Goal: Find specific page/section: Find specific page/section

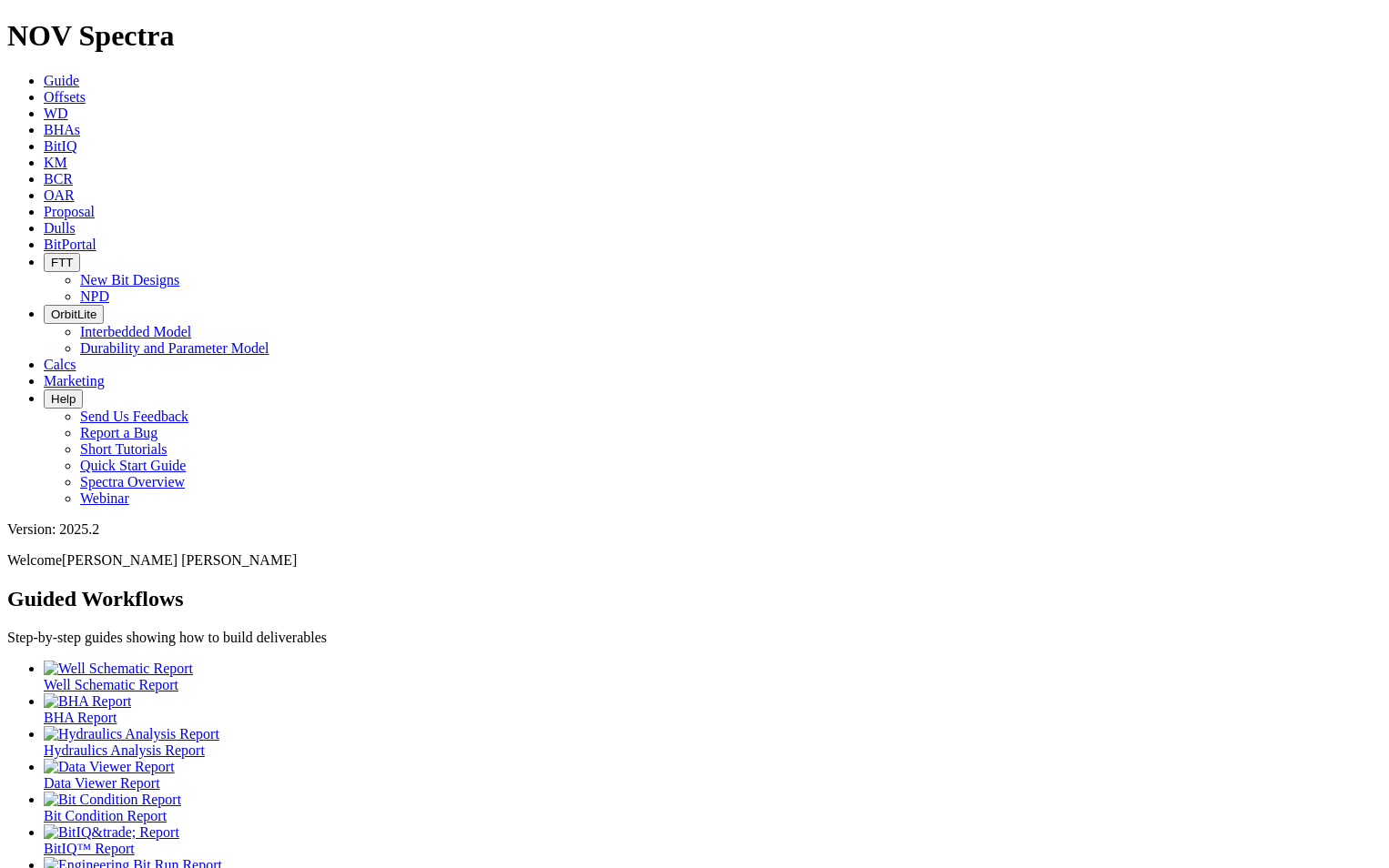
click at [75, 220] on link "Dulls" at bounding box center [59, 228] width 32 height 15
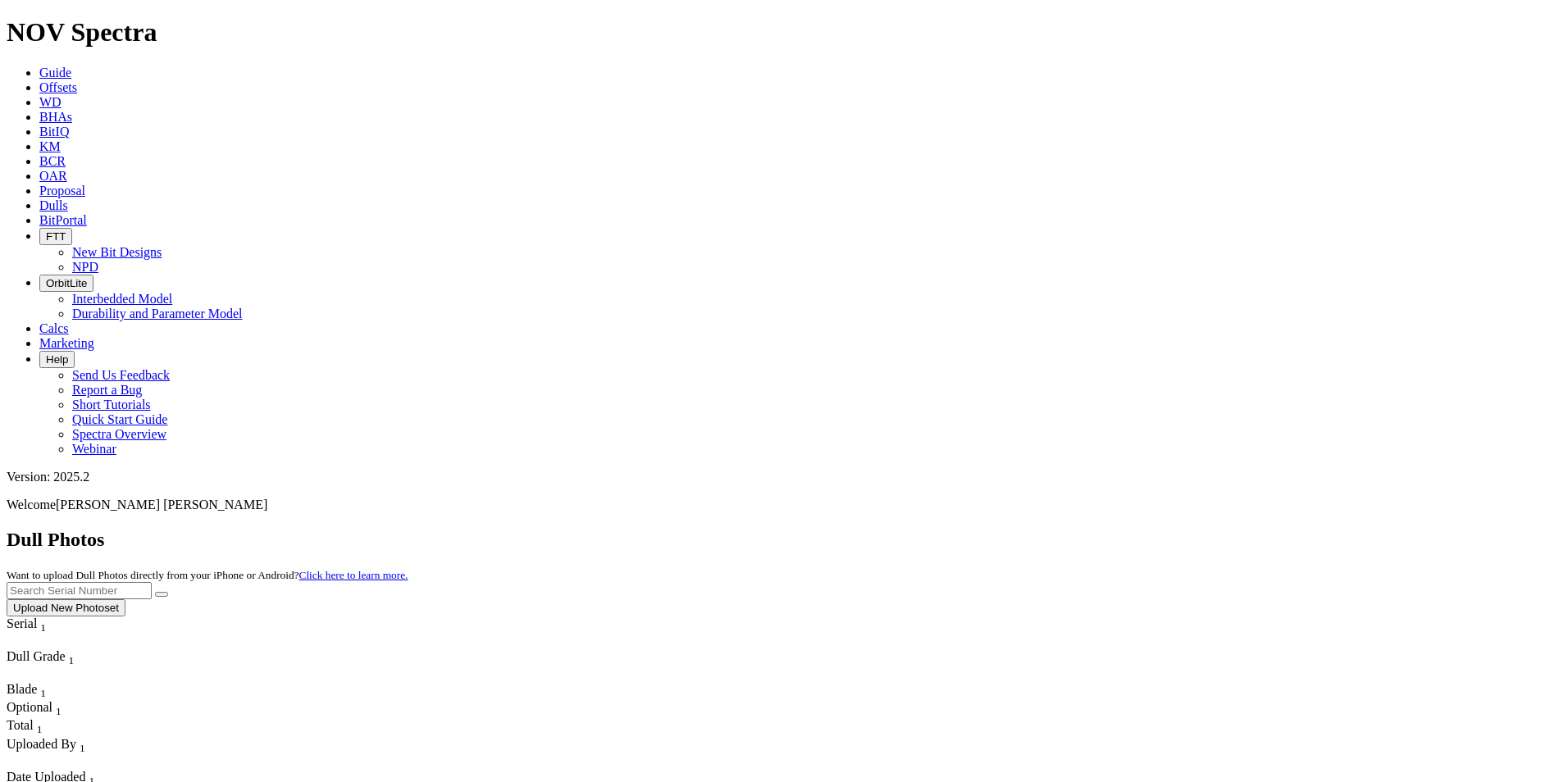
click at [151, 582] on input "text" at bounding box center [79, 591] width 145 height 17
type input "A318573"
click at [162, 594] on icon "submit" at bounding box center [162, 594] width 0 height 0
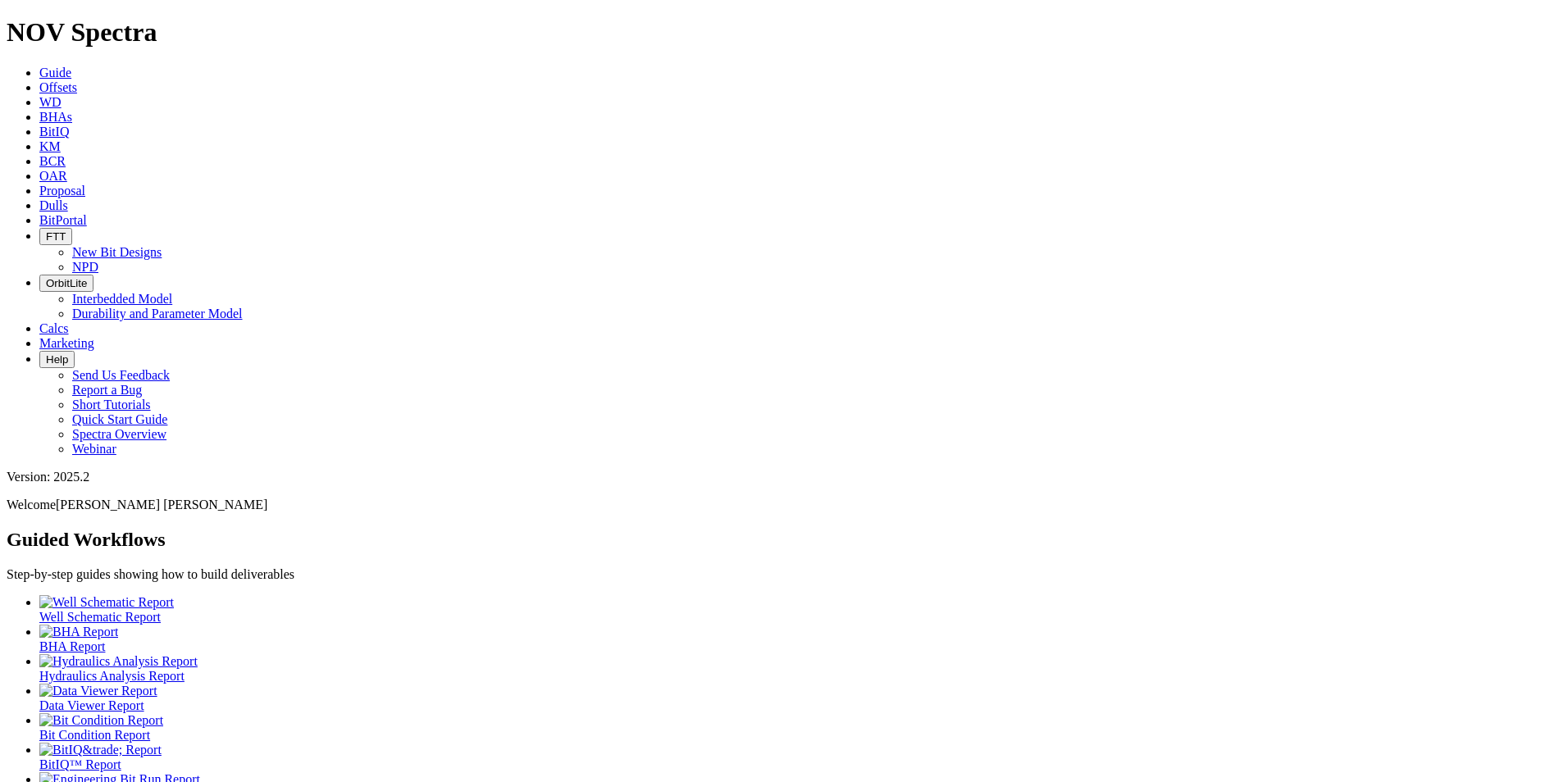
click at [39, 198] on icon at bounding box center [39, 205] width 0 height 14
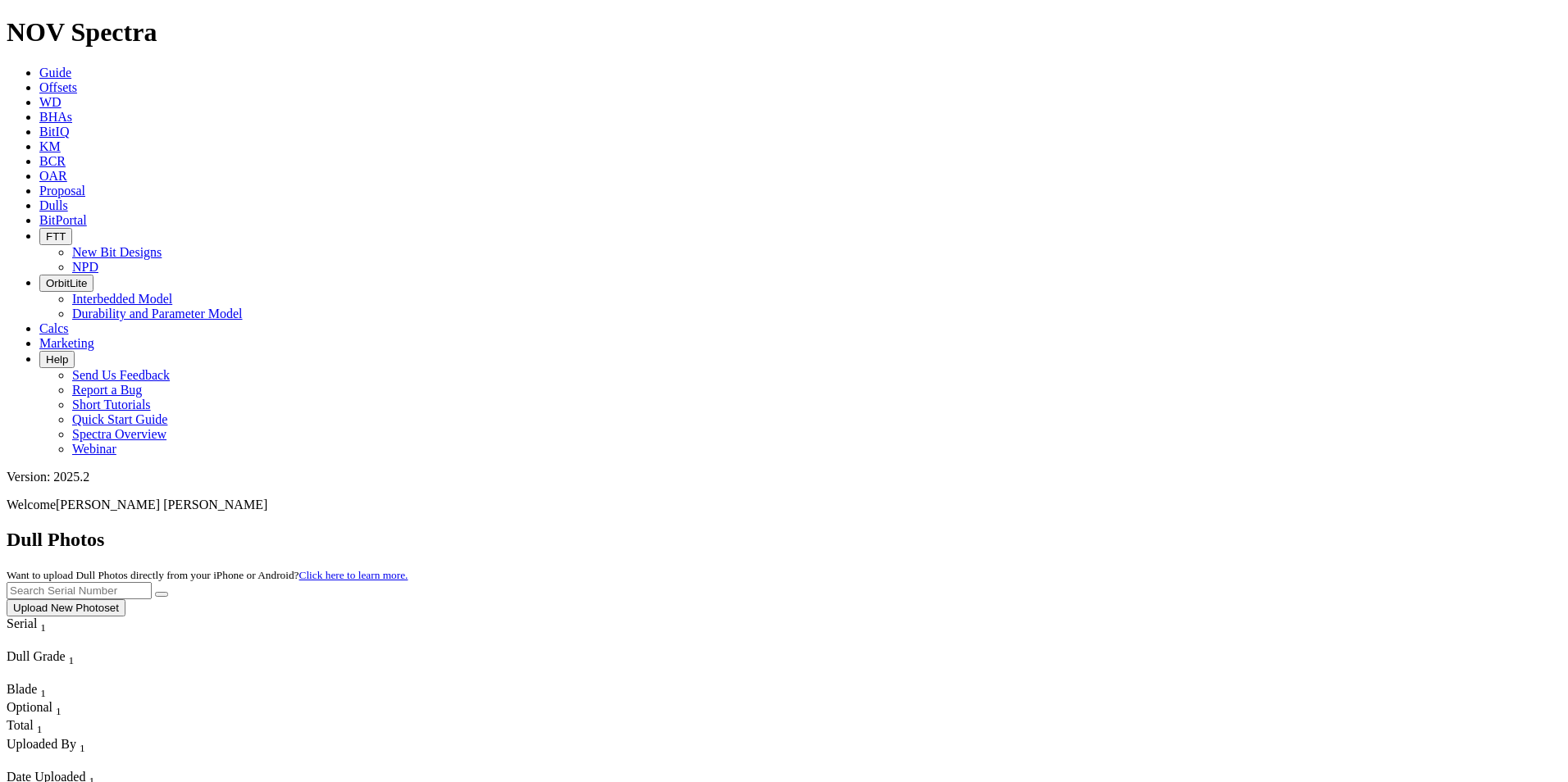
click at [151, 582] on input "text" at bounding box center [79, 591] width 145 height 17
paste input "A321600"
type input "A321600"
click at [168, 592] on button "submit" at bounding box center [161, 594] width 13 height 5
